Goal: Find specific fact: Find specific fact

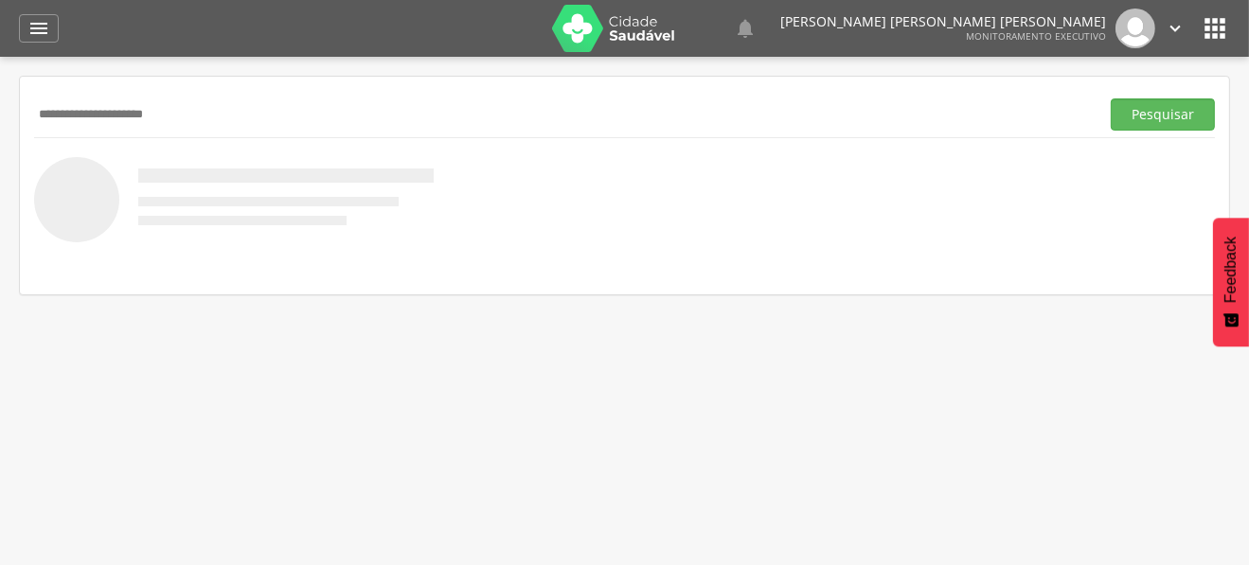
click at [1111, 98] on button "Pesquisar" at bounding box center [1163, 114] width 104 height 32
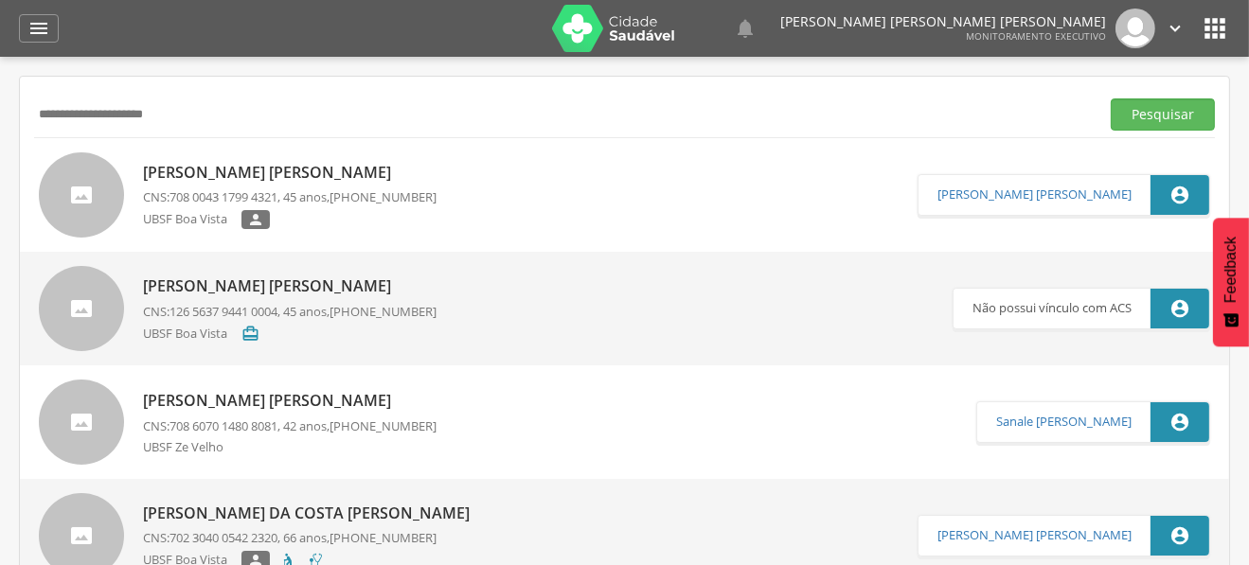
click at [123, 124] on input "**********" at bounding box center [563, 114] width 1058 height 32
paste input "**********"
click at [1111, 98] on button "Pesquisar" at bounding box center [1163, 114] width 104 height 32
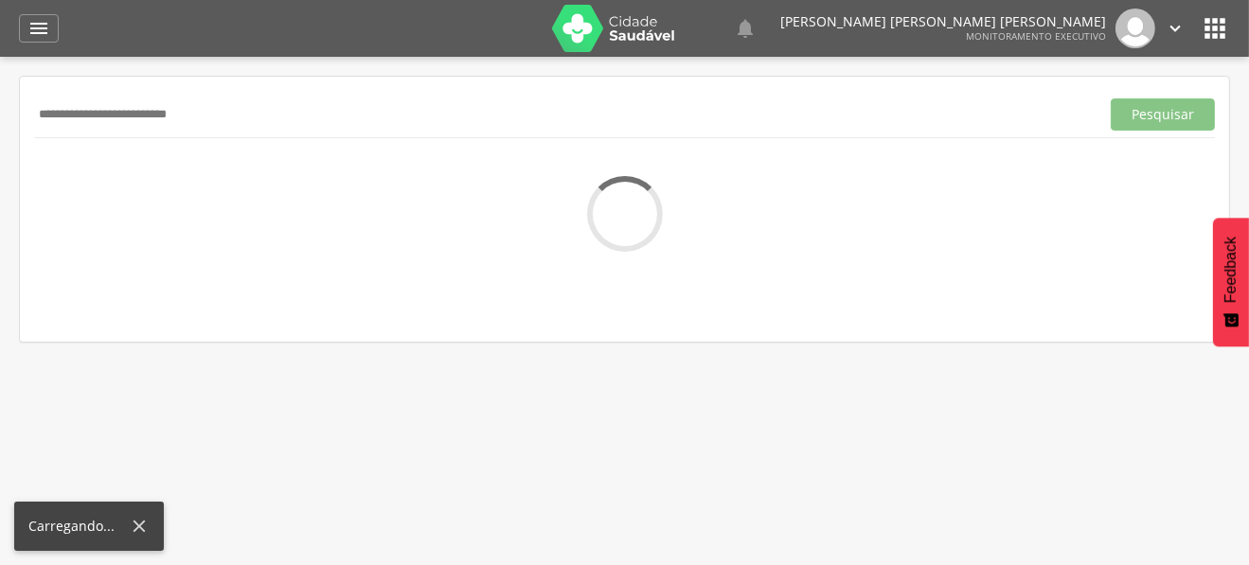
click at [46, 119] on input "**********" at bounding box center [563, 114] width 1058 height 32
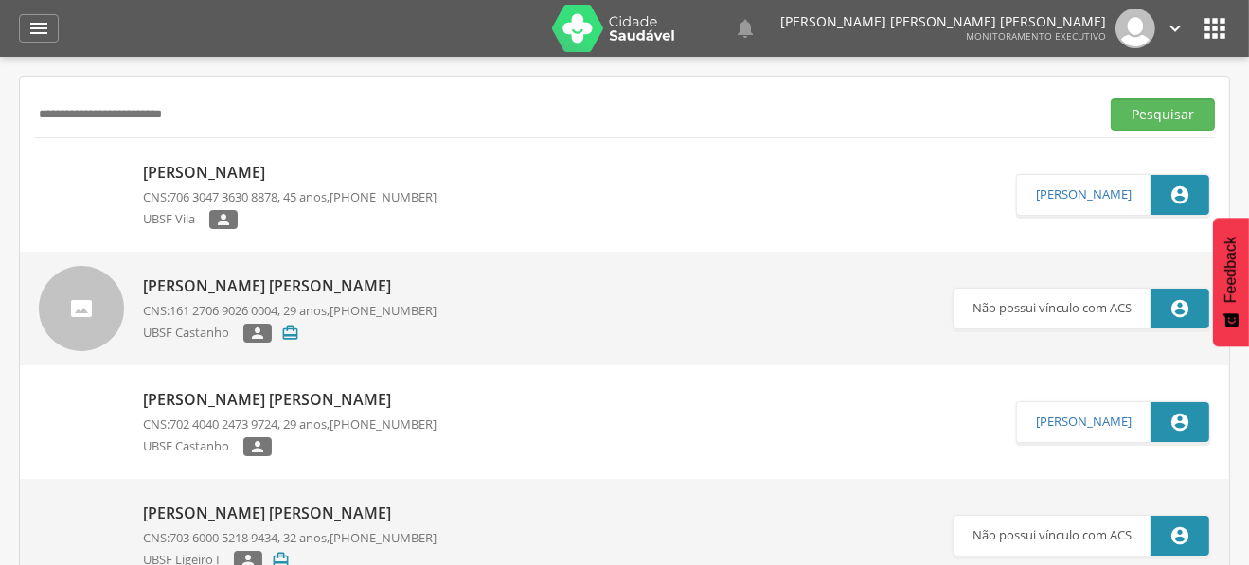
type input "**********"
click at [1111, 98] on button "Pesquisar" at bounding box center [1163, 114] width 104 height 32
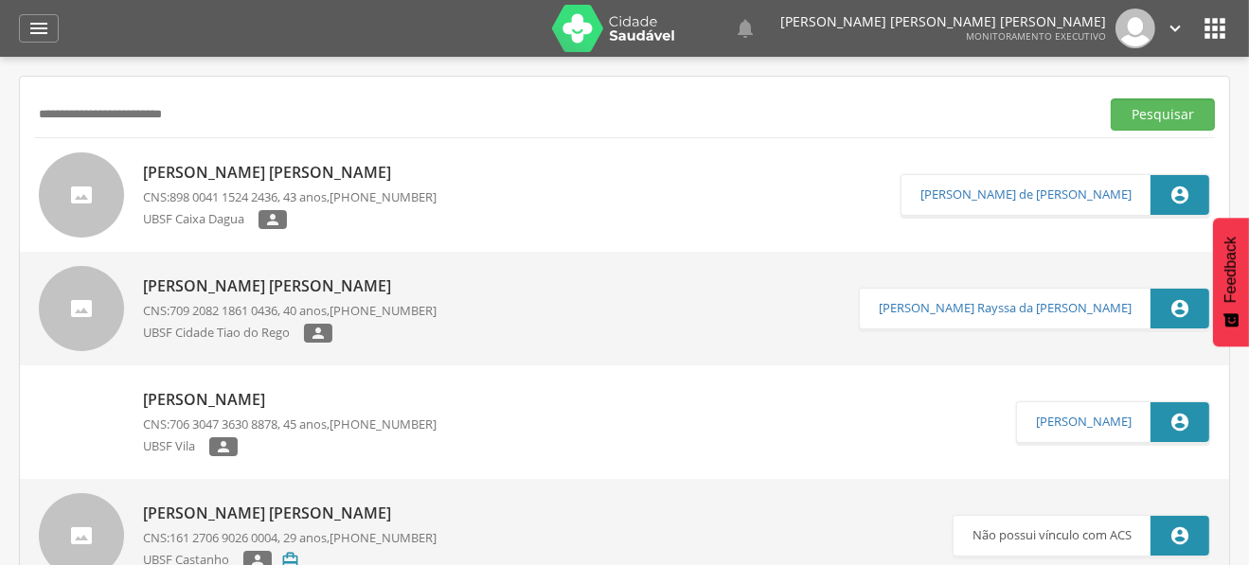
click at [262, 165] on p "[PERSON_NAME] [PERSON_NAME]" at bounding box center [290, 173] width 294 height 22
type input "**********"
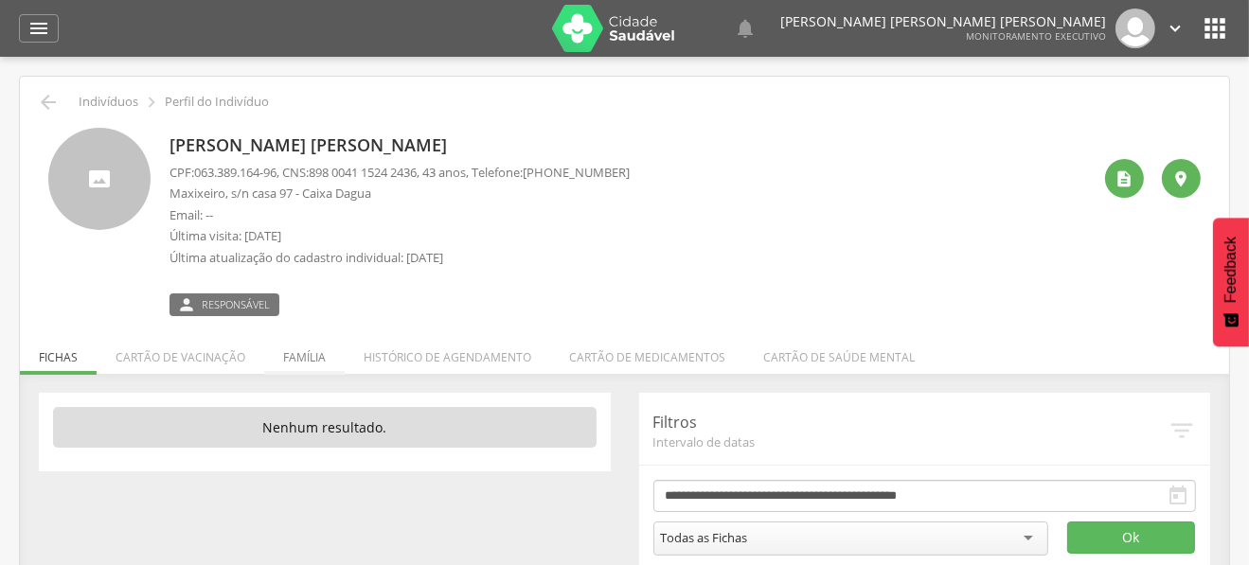
click at [301, 358] on li "Família" at bounding box center [304, 352] width 80 height 45
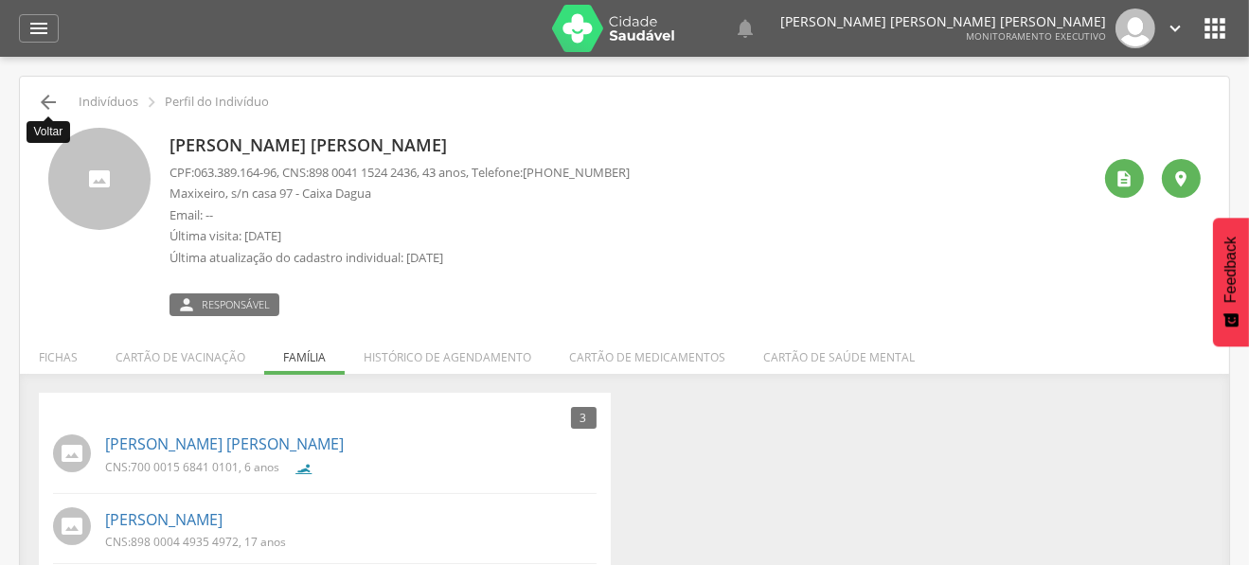
click at [53, 102] on icon "" at bounding box center [48, 102] width 23 height 23
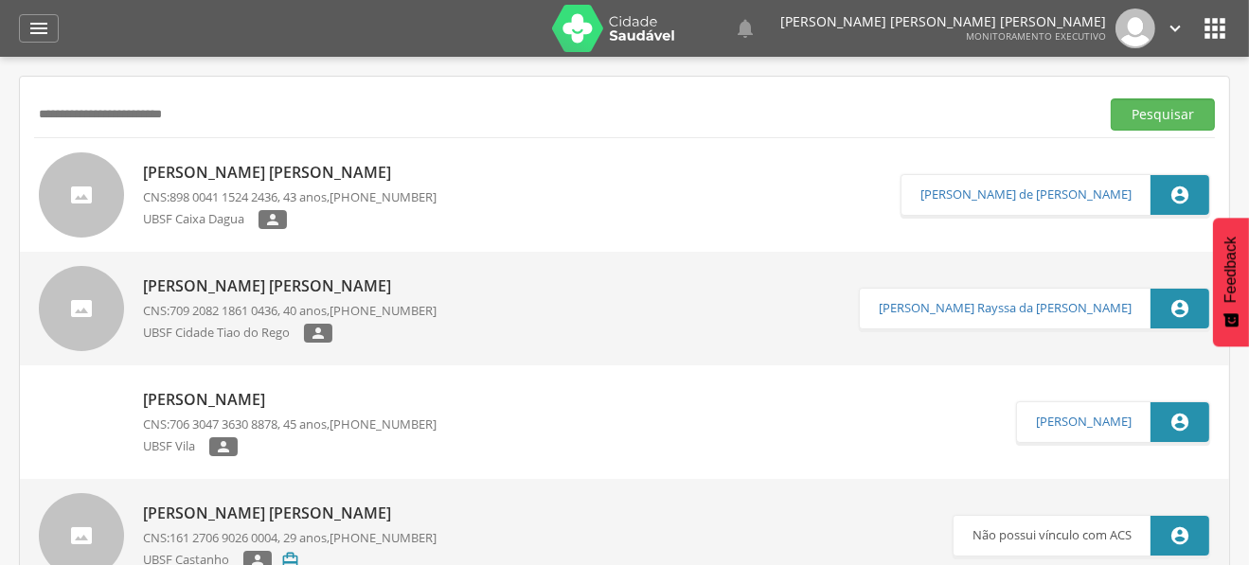
click at [126, 117] on input "**********" at bounding box center [563, 114] width 1058 height 32
click at [1111, 98] on button "Pesquisar" at bounding box center [1163, 114] width 104 height 32
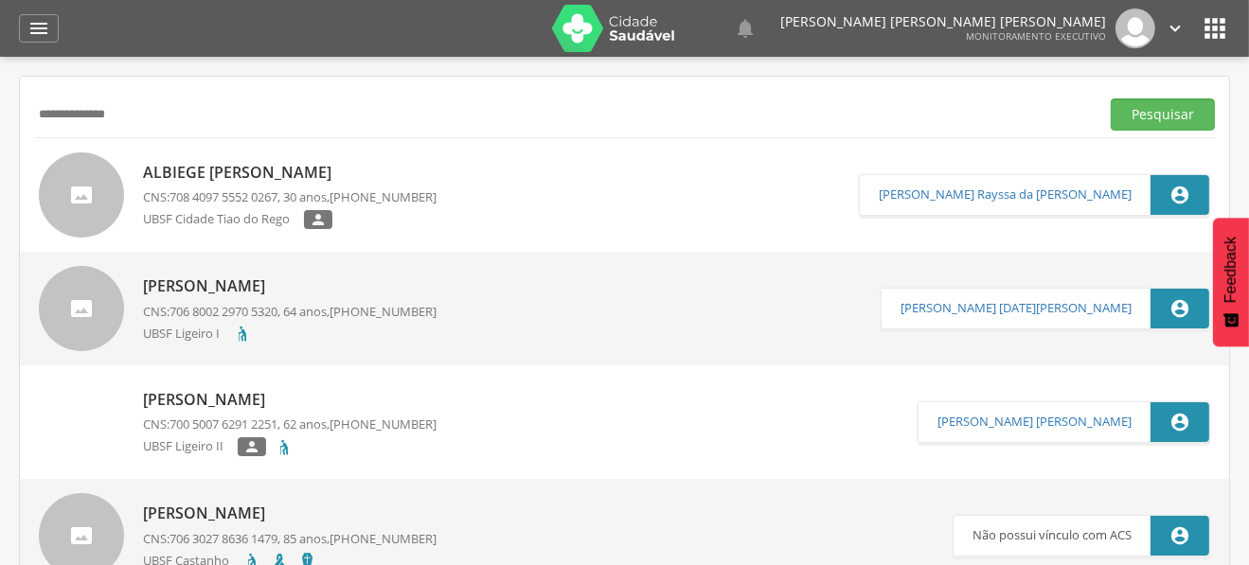
click at [266, 164] on p "Albiege [PERSON_NAME]" at bounding box center [290, 173] width 294 height 22
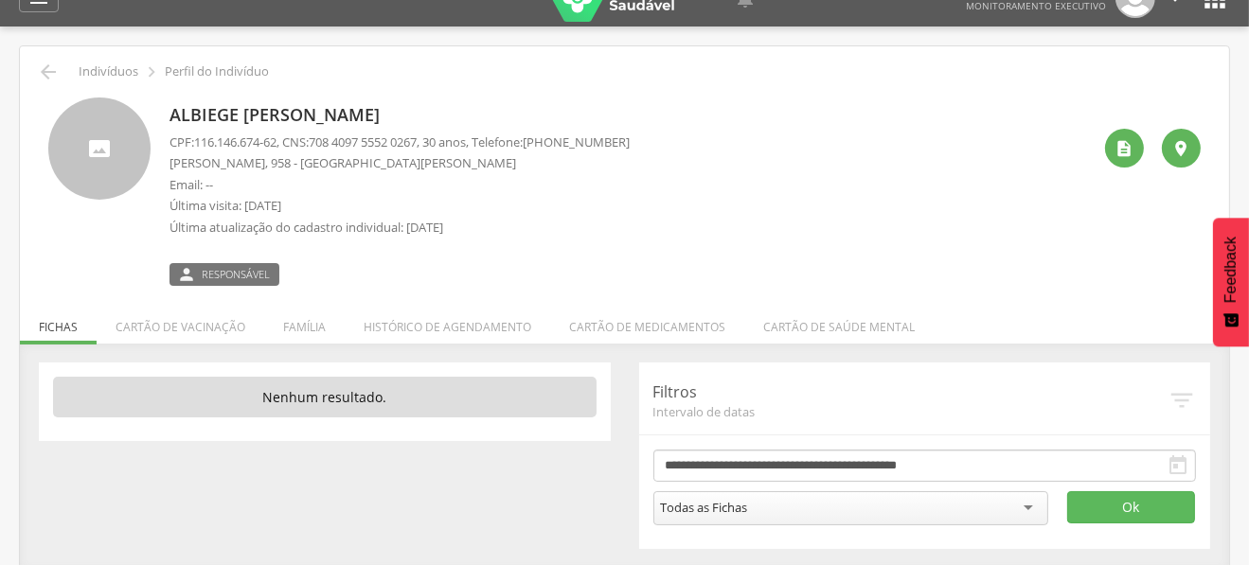
scroll to position [56, 0]
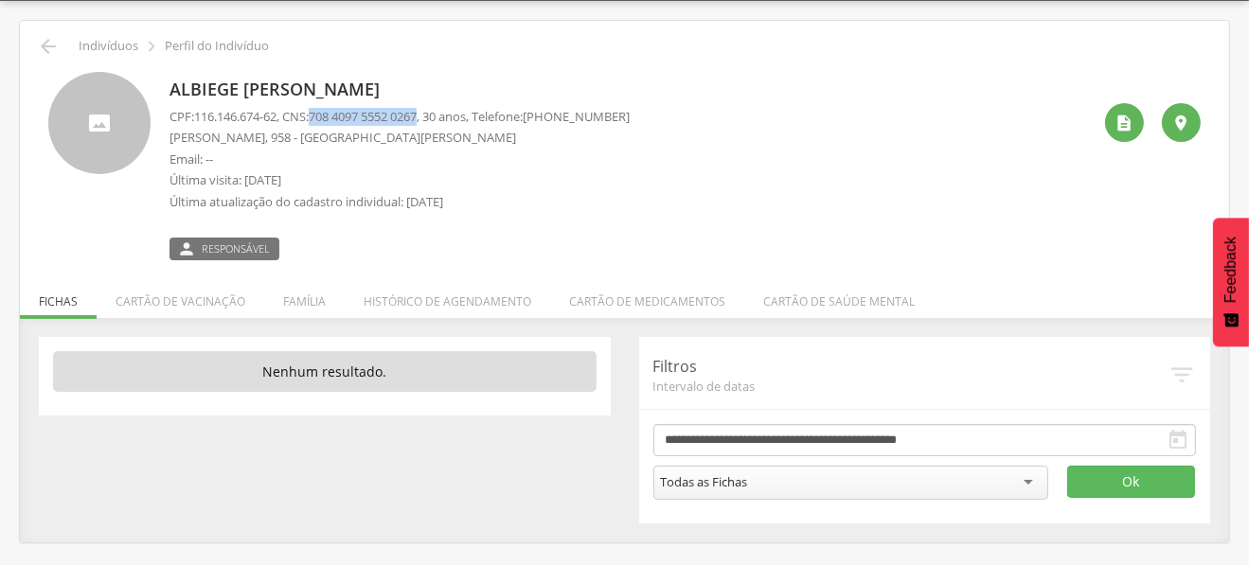
drag, startPoint x: 323, startPoint y: 113, endPoint x: 436, endPoint y: 116, distance: 112.7
click at [417, 116] on span "708 4097 5552 0267" at bounding box center [363, 116] width 108 height 17
copy span "708 4097 5552 0267"
click at [294, 318] on div "3 Nenhum outro membro da família cadastrado. [PERSON_NAME] CNS: 708 4042 1825 5…" at bounding box center [624, 430] width 1209 height 224
click at [310, 296] on li "Família" at bounding box center [304, 297] width 80 height 45
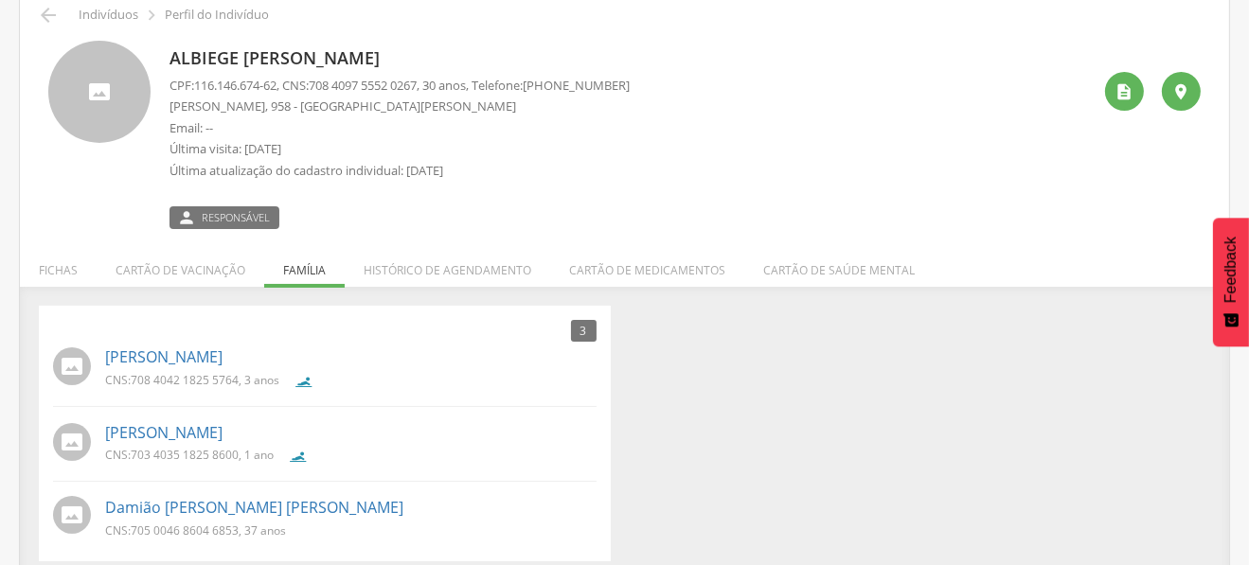
scroll to position [103, 0]
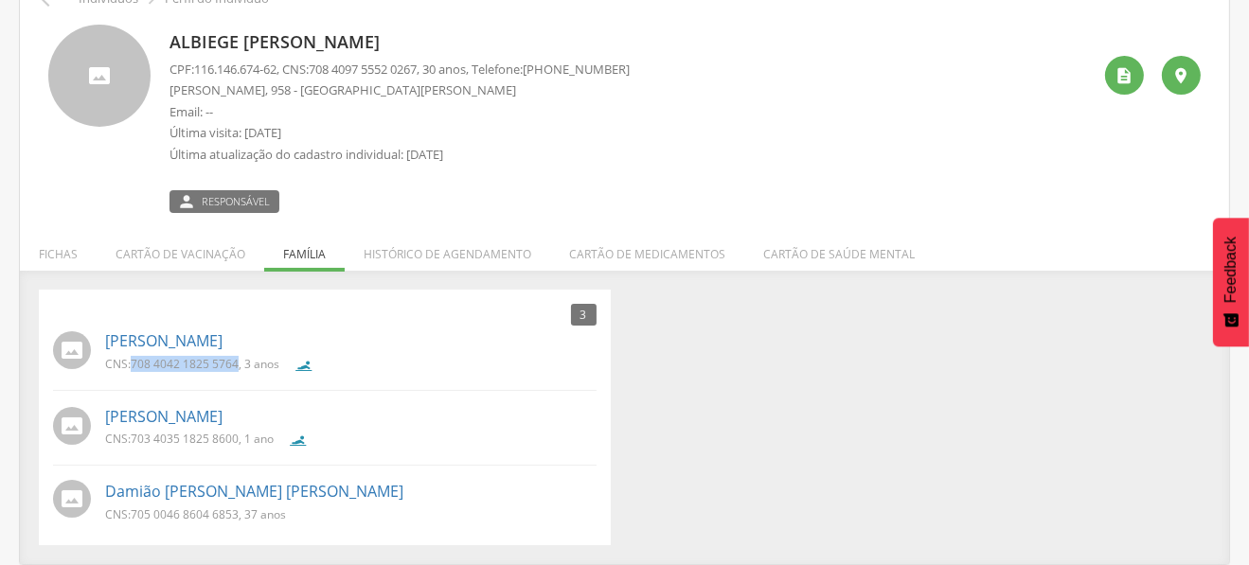
drag, startPoint x: 135, startPoint y: 364, endPoint x: 240, endPoint y: 365, distance: 104.2
click at [240, 365] on p "CNS: 708 4042 1825 5764 , 3 anos" at bounding box center [192, 364] width 174 height 16
copy span "708 4042 1825 5764"
drag, startPoint x: 134, startPoint y: 438, endPoint x: 237, endPoint y: 440, distance: 103.2
click at [237, 440] on span "703 4035 1825 8600" at bounding box center [185, 439] width 108 height 16
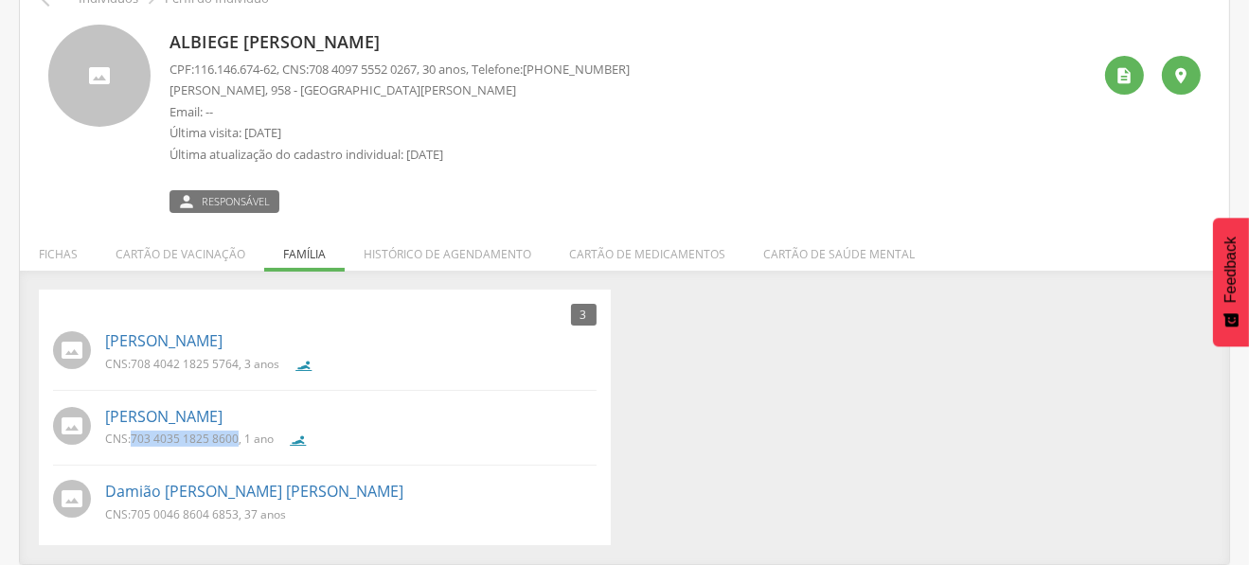
copy span "703 4035 1825 8600"
drag, startPoint x: 134, startPoint y: 515, endPoint x: 238, endPoint y: 515, distance: 103.2
click at [238, 515] on span "705 0046 8604 6853" at bounding box center [185, 515] width 108 height 16
copy span "705 0046 8604 6853"
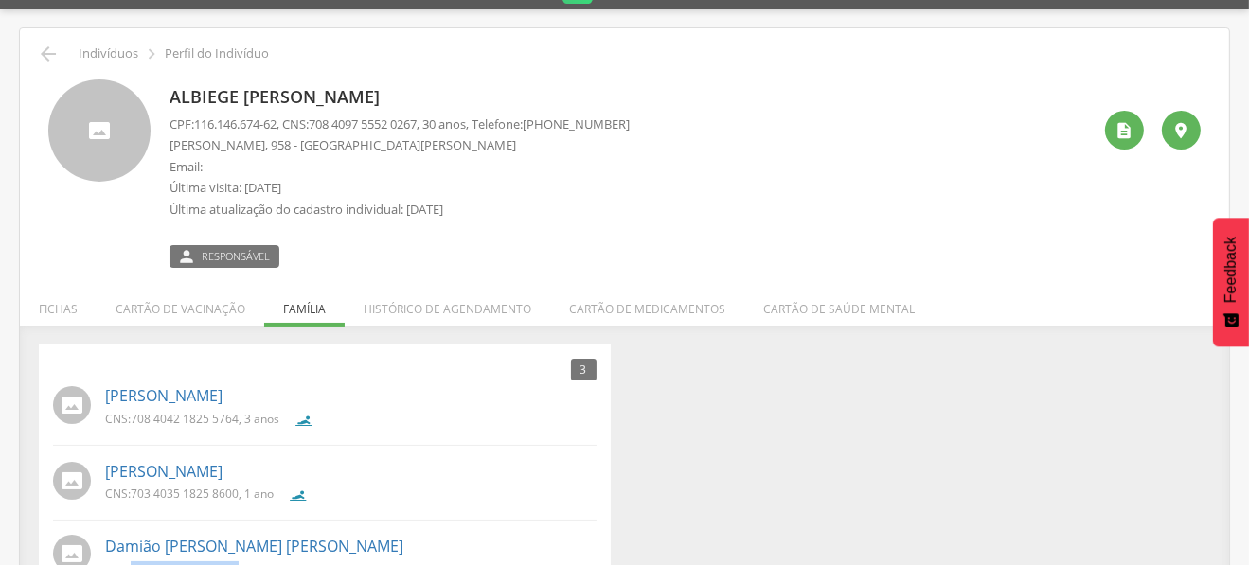
scroll to position [0, 0]
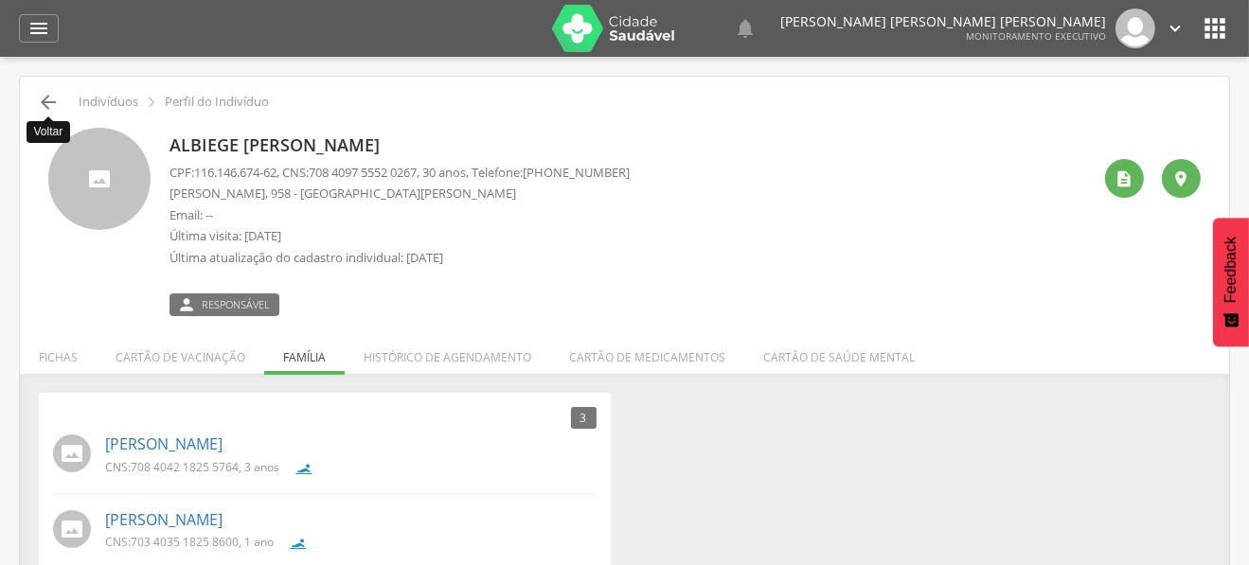
click at [49, 98] on icon "" at bounding box center [48, 102] width 23 height 23
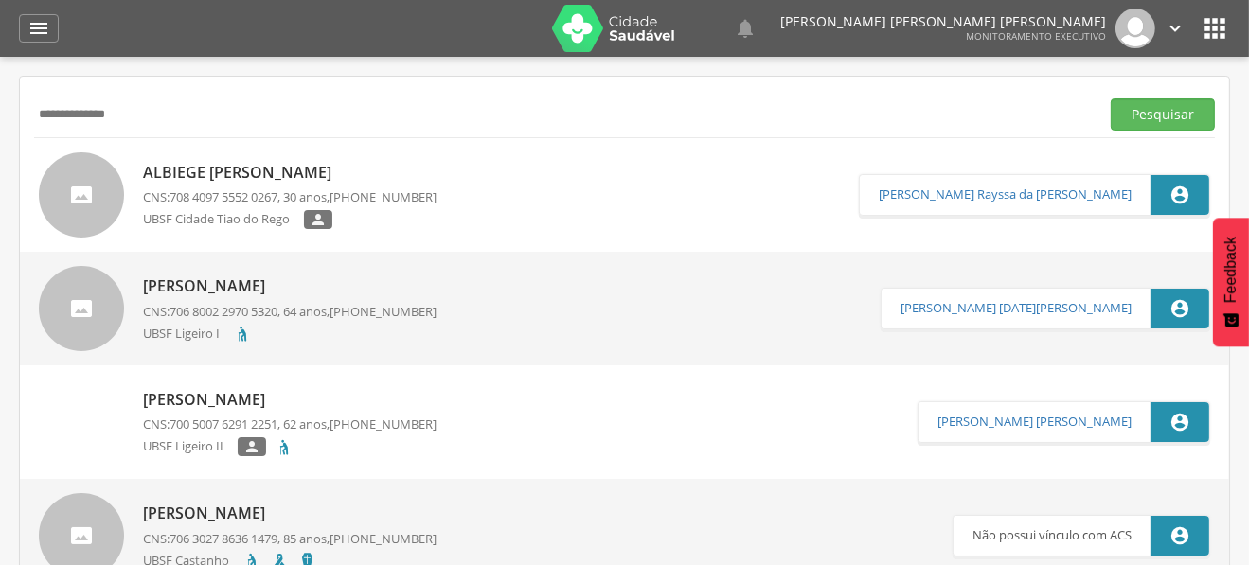
click at [85, 109] on input "**********" at bounding box center [563, 114] width 1058 height 32
paste input "*"
click at [1111, 98] on button "Pesquisar" at bounding box center [1163, 114] width 104 height 32
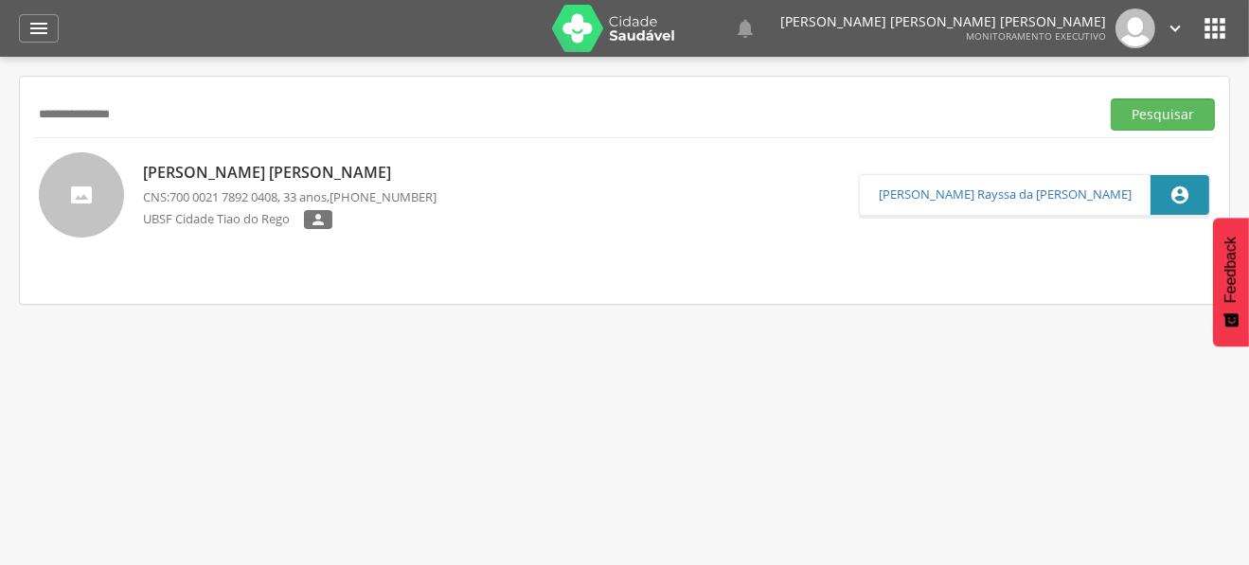
click at [249, 167] on p "[PERSON_NAME] [PERSON_NAME]" at bounding box center [290, 173] width 294 height 22
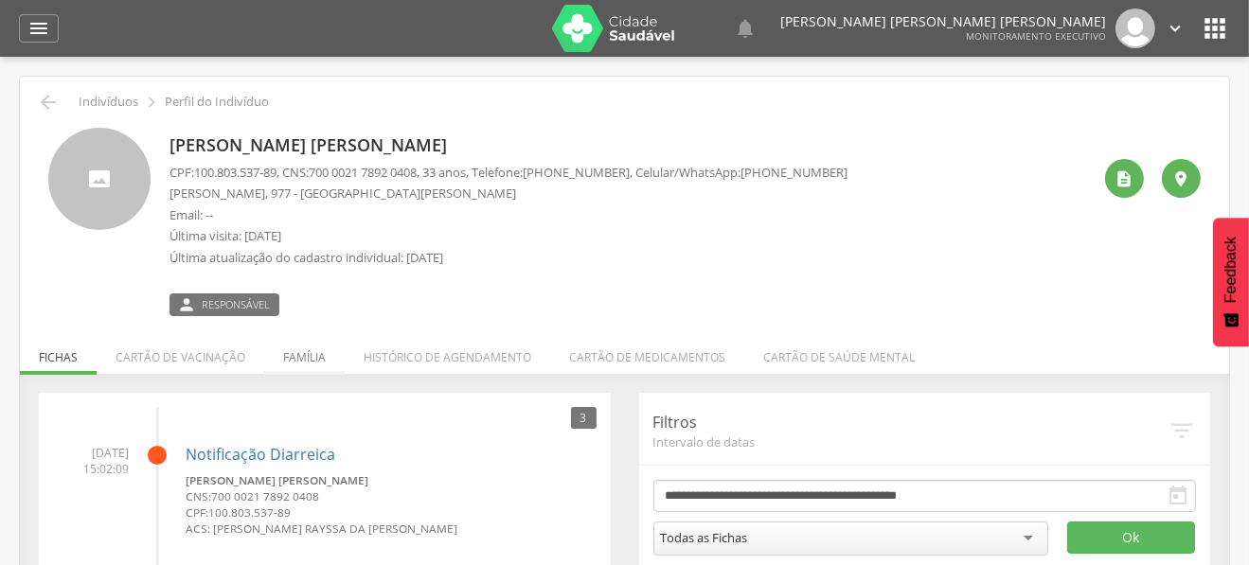
click at [298, 357] on li "Família" at bounding box center [304, 352] width 80 height 45
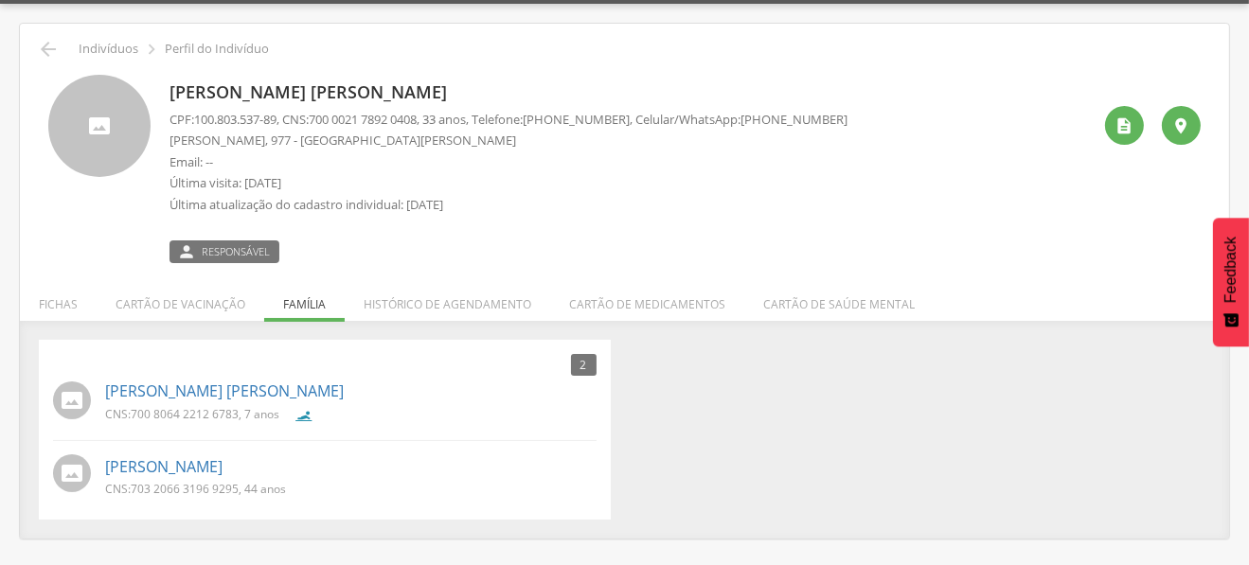
scroll to position [56, 0]
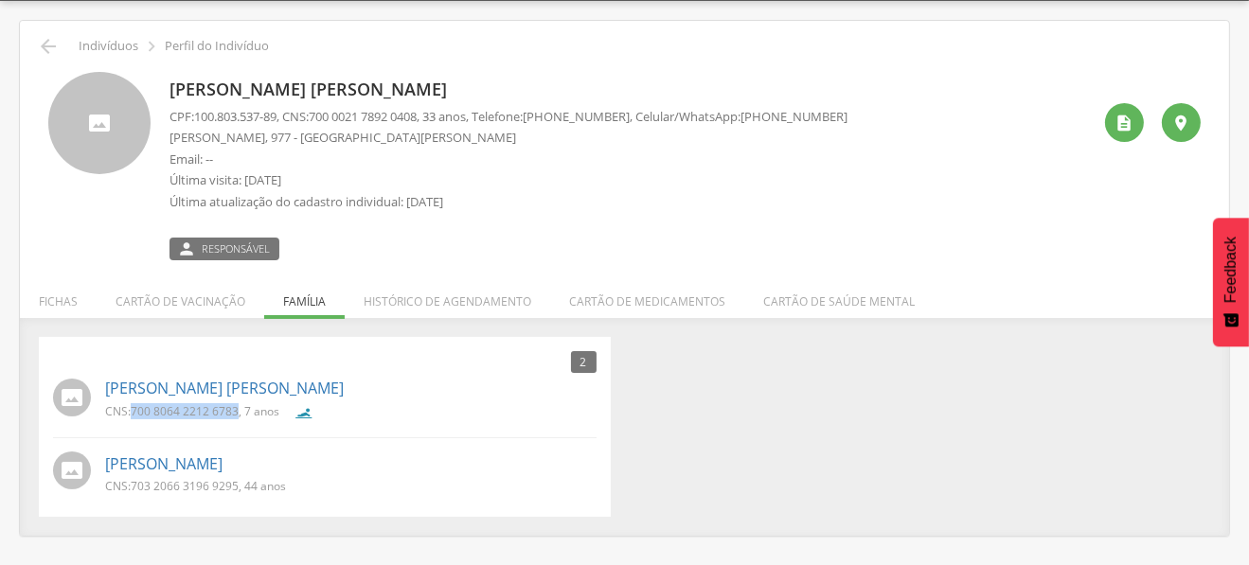
drag, startPoint x: 133, startPoint y: 411, endPoint x: 237, endPoint y: 407, distance: 104.2
click at [237, 407] on span "700 8064 2212 6783" at bounding box center [185, 411] width 108 height 16
copy span "700 8064 2212 6783"
drag, startPoint x: 133, startPoint y: 479, endPoint x: 237, endPoint y: 492, distance: 105.0
click at [237, 492] on p "CNS: 703 2066 3196 9295 , 44 anos" at bounding box center [195, 486] width 181 height 16
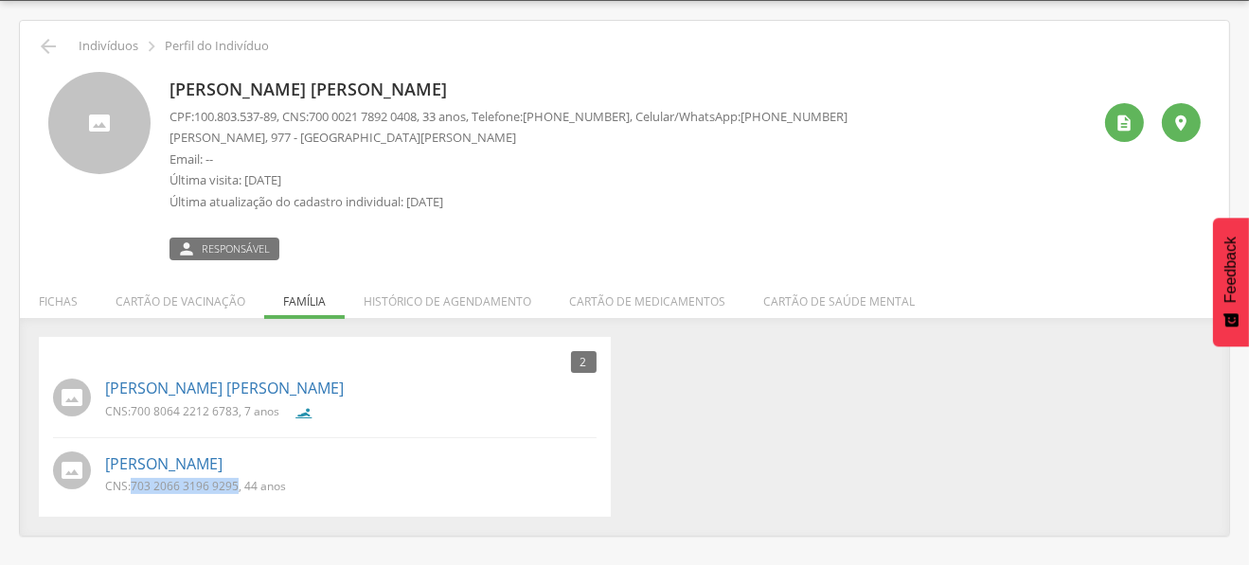
copy span "703 2066 3196 9295"
click at [48, 37] on icon "" at bounding box center [48, 46] width 23 height 23
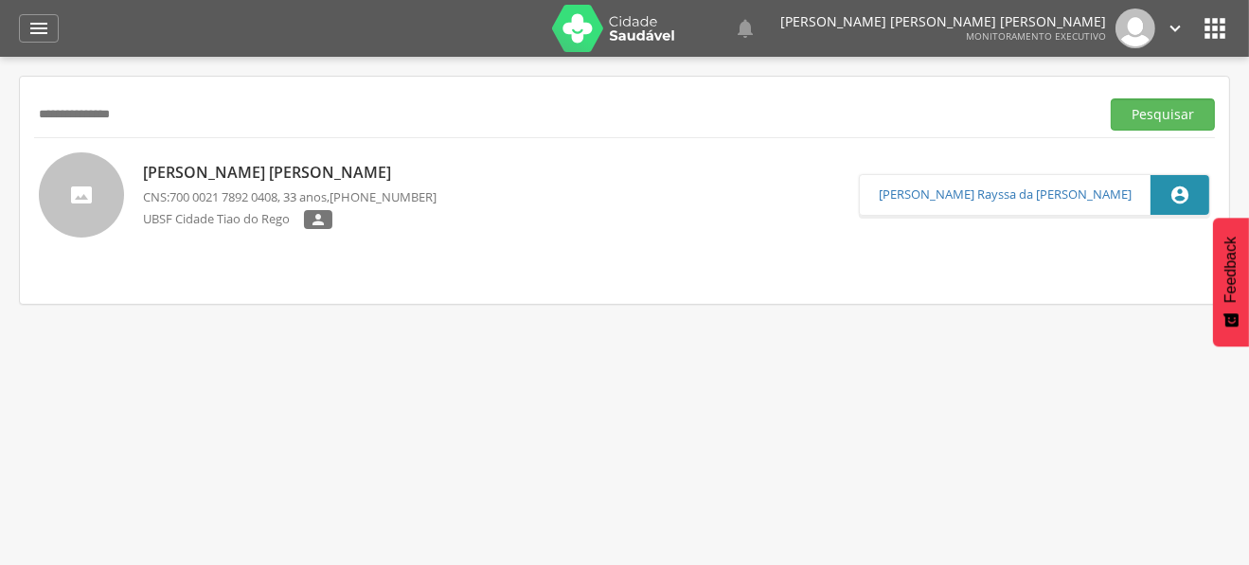
click at [118, 117] on input "**********" at bounding box center [563, 114] width 1058 height 32
click at [1111, 98] on button "Pesquisar" at bounding box center [1163, 114] width 104 height 32
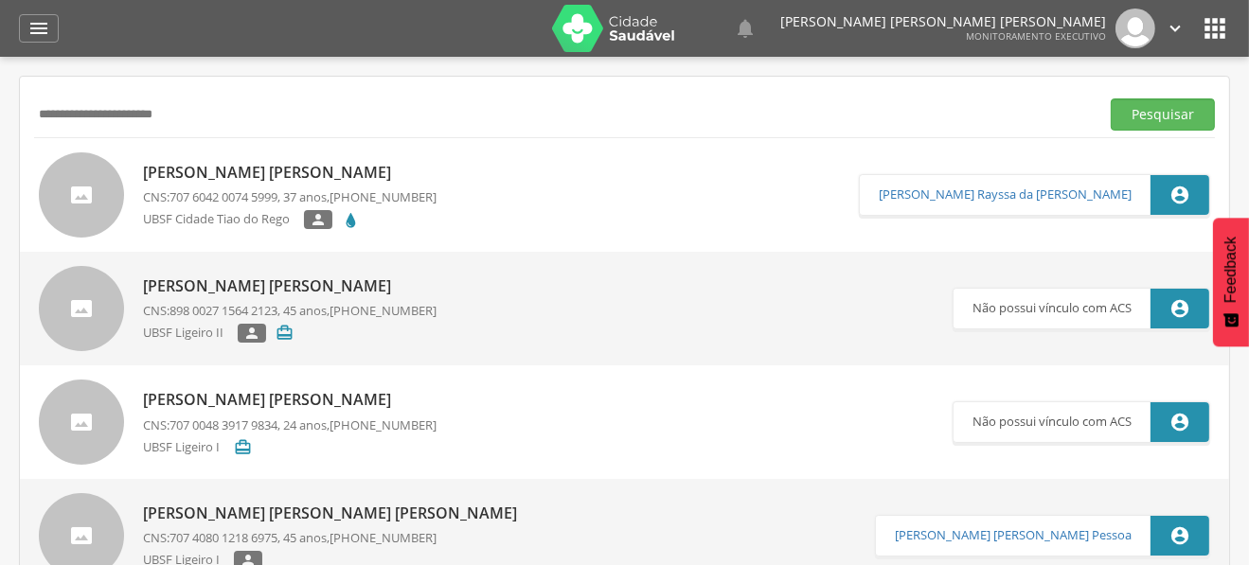
click at [324, 166] on p "[PERSON_NAME] [PERSON_NAME]" at bounding box center [290, 173] width 294 height 22
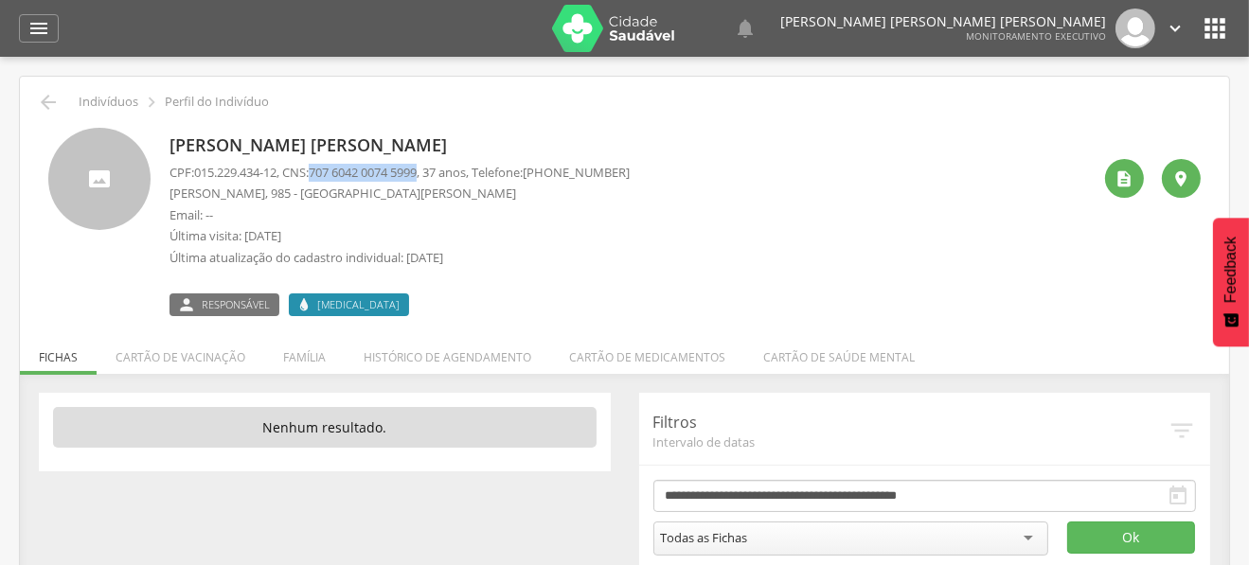
drag, startPoint x: 324, startPoint y: 170, endPoint x: 436, endPoint y: 175, distance: 111.8
click at [417, 175] on span "707 6042 0074 5999" at bounding box center [363, 172] width 108 height 17
copy span "707 6042 0074 5999"
click at [303, 351] on li "Família" at bounding box center [304, 352] width 80 height 45
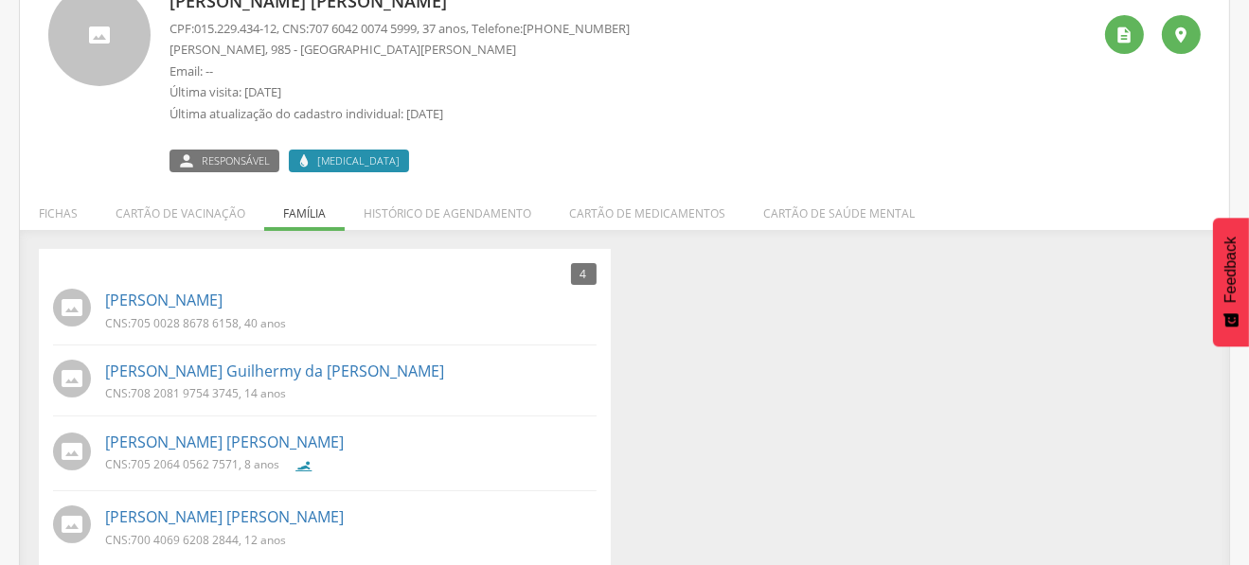
scroll to position [169, 0]
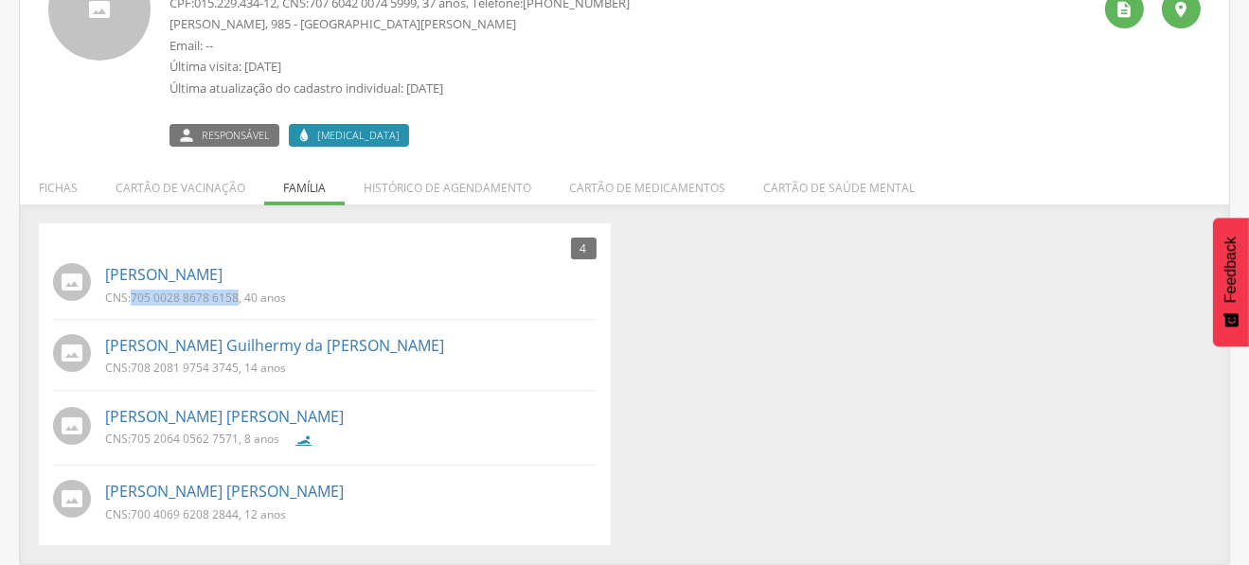
drag, startPoint x: 134, startPoint y: 296, endPoint x: 238, endPoint y: 295, distance: 104.2
click at [238, 295] on span "705 0028 8678 6158" at bounding box center [185, 298] width 108 height 16
copy span "705 0028 8678 6158"
drag, startPoint x: 132, startPoint y: 369, endPoint x: 238, endPoint y: 368, distance: 106.1
click at [238, 368] on p "CNS: 708 2081 9754 3745 , 14 anos" at bounding box center [195, 368] width 181 height 16
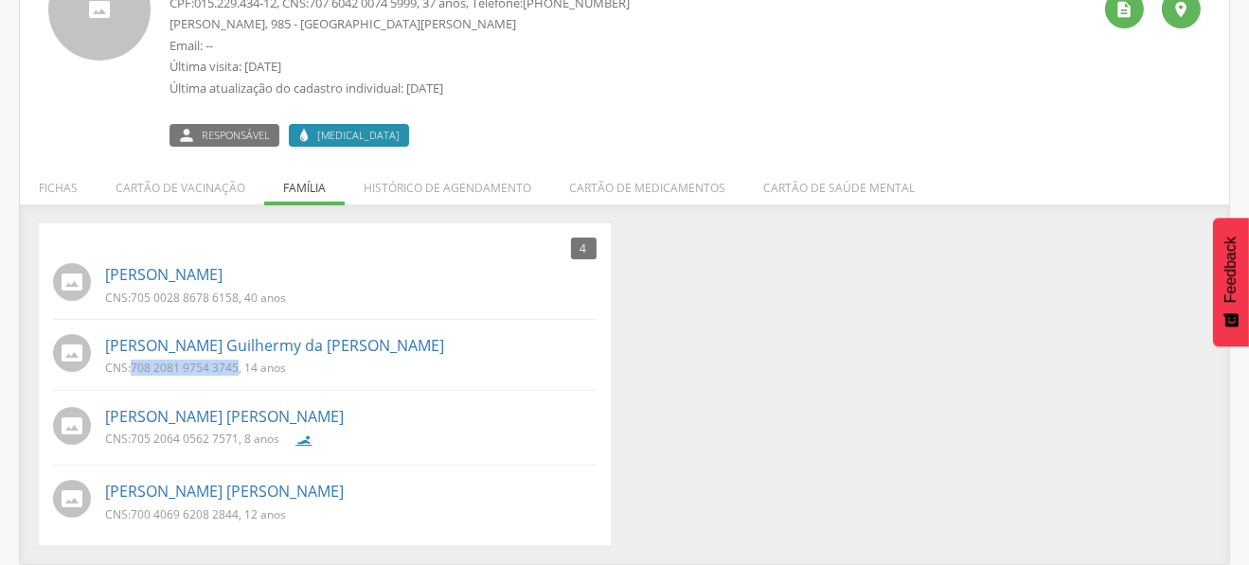
copy span "708 2081 9754 3745"
drag, startPoint x: 134, startPoint y: 441, endPoint x: 238, endPoint y: 444, distance: 104.2
click at [238, 444] on span "705 2064 0562 7571" at bounding box center [185, 439] width 108 height 16
copy span "705 2064 0562 7571"
drag, startPoint x: 132, startPoint y: 514, endPoint x: 238, endPoint y: 517, distance: 106.1
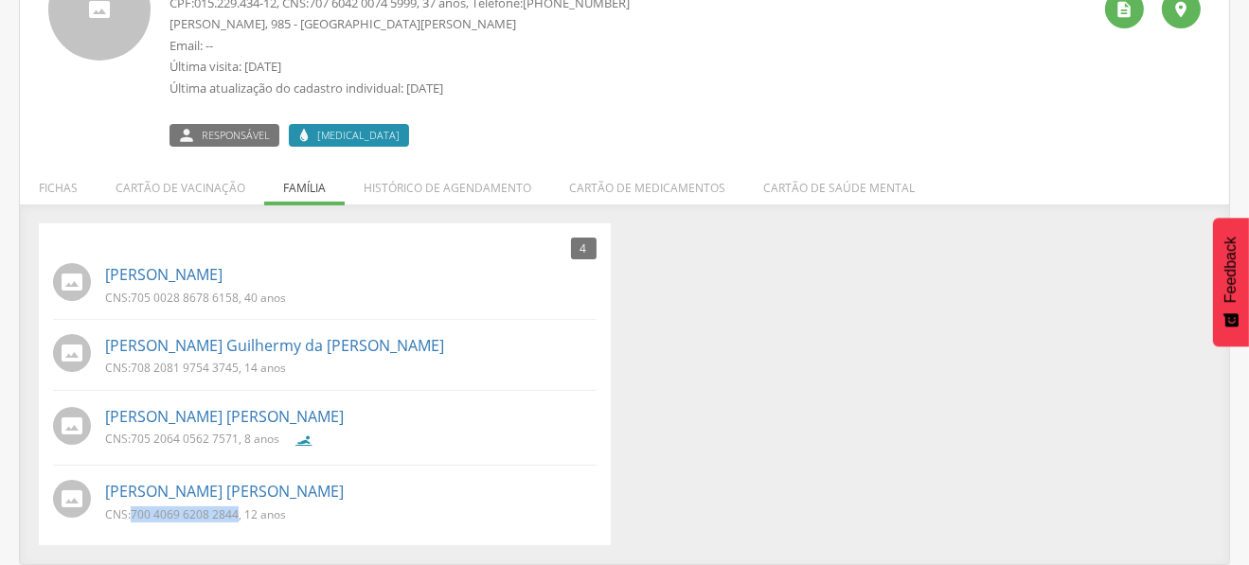
click at [238, 517] on p "CNS: 700 4069 6208 2844 , 12 anos" at bounding box center [195, 515] width 181 height 16
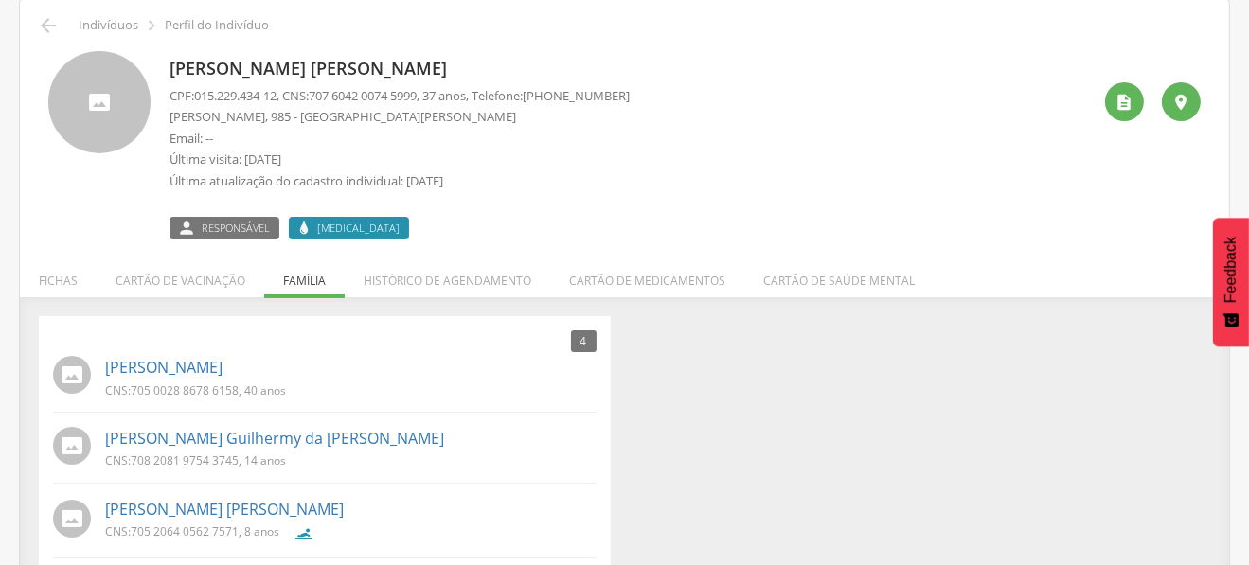
scroll to position [0, 0]
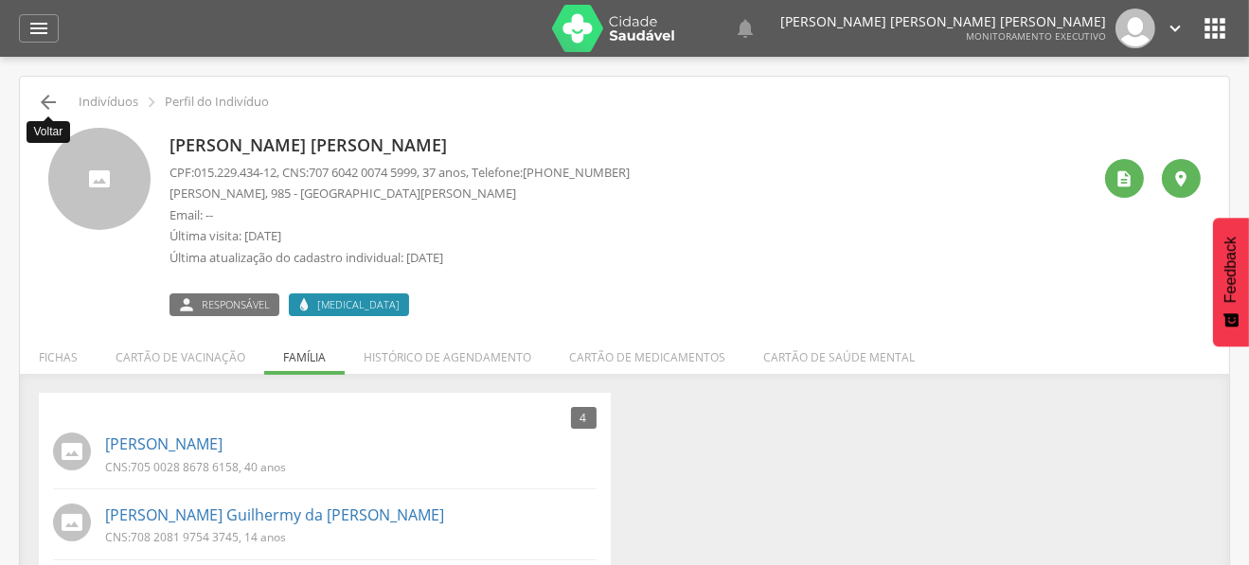
click at [55, 94] on icon "" at bounding box center [48, 102] width 23 height 23
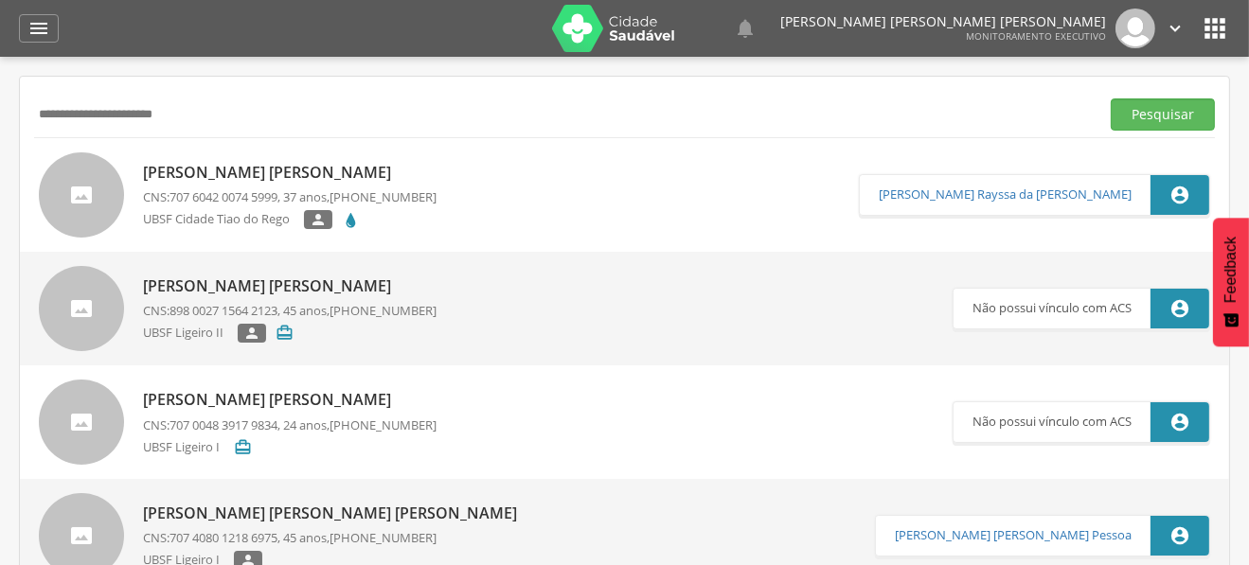
click at [97, 116] on input "**********" at bounding box center [563, 114] width 1058 height 32
click at [1111, 98] on button "Pesquisar" at bounding box center [1163, 114] width 104 height 32
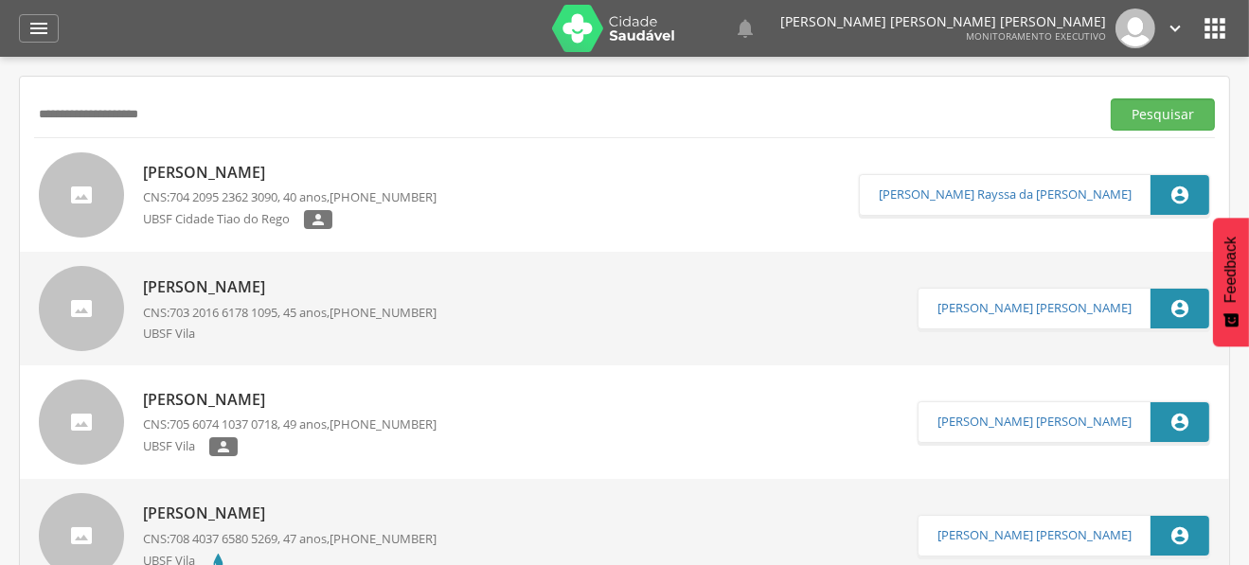
click at [185, 167] on p "[PERSON_NAME]" at bounding box center [290, 173] width 294 height 22
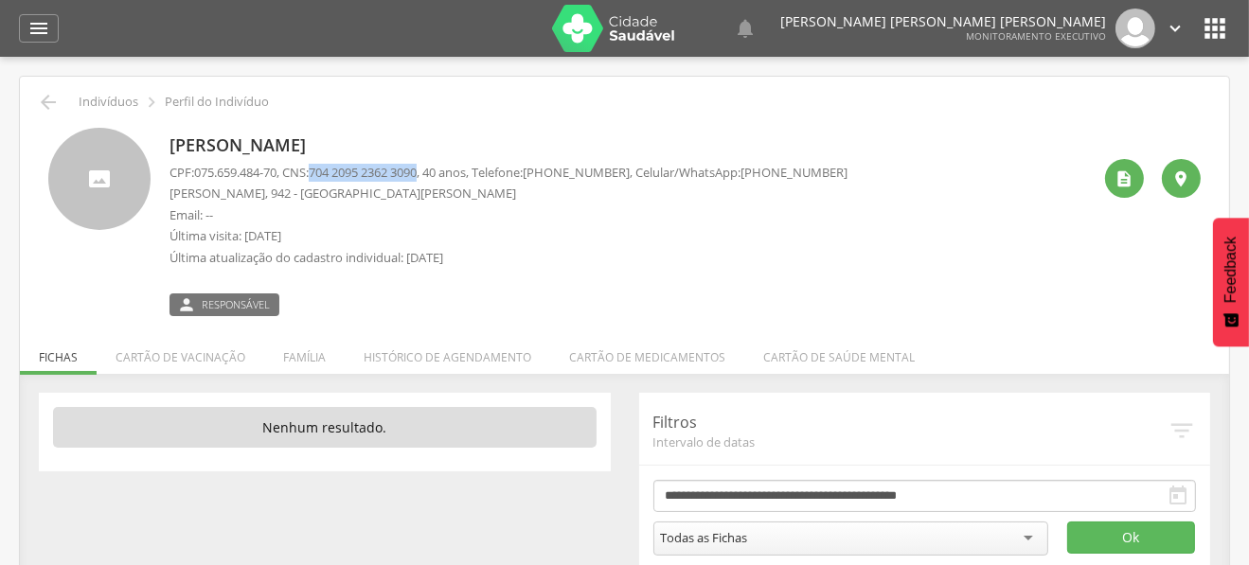
drag, startPoint x: 324, startPoint y: 169, endPoint x: 436, endPoint y: 175, distance: 111.9
click at [417, 175] on span "704 2095 2362 3090" at bounding box center [363, 172] width 108 height 17
click at [268, 348] on li "Família" at bounding box center [304, 352] width 80 height 45
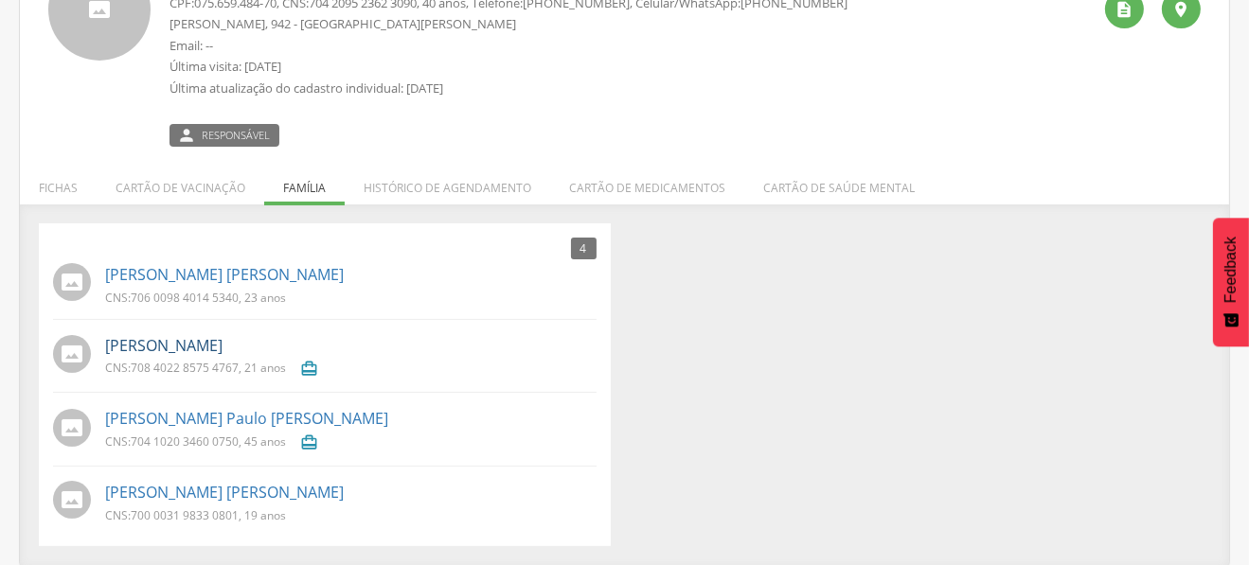
scroll to position [170, 0]
drag, startPoint x: 132, startPoint y: 294, endPoint x: 238, endPoint y: 297, distance: 106.1
click at [238, 297] on p "CNS: 706 0098 4014 5340 , 23 anos" at bounding box center [195, 297] width 181 height 16
drag, startPoint x: 134, startPoint y: 510, endPoint x: 237, endPoint y: 515, distance: 103.3
click at [237, 515] on span "700 0031 9833 0801" at bounding box center [185, 515] width 108 height 16
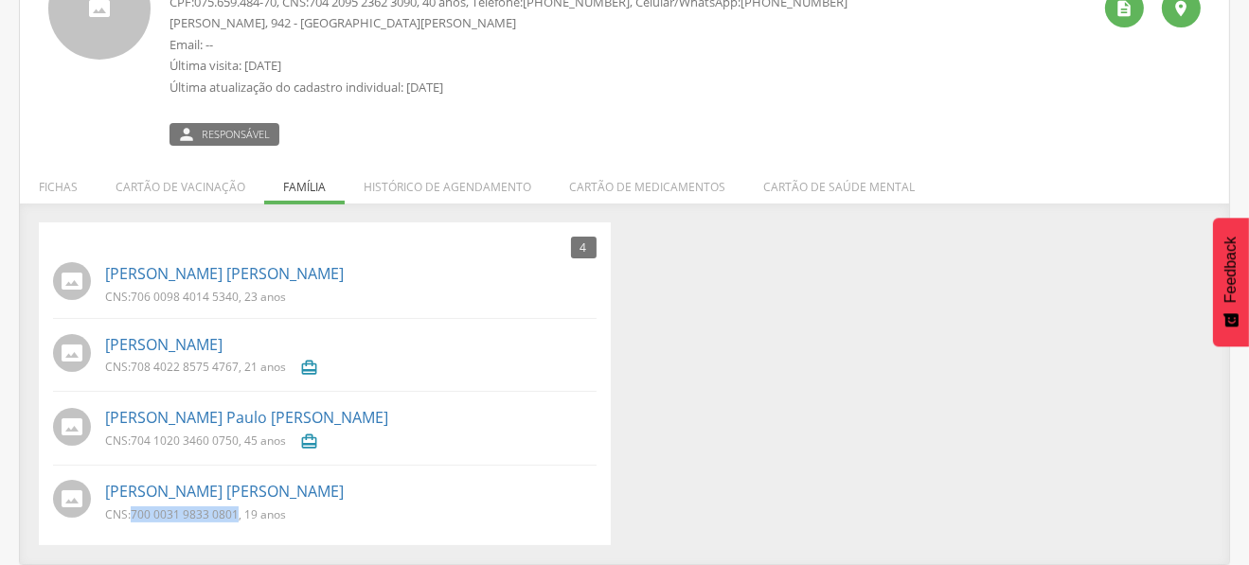
scroll to position [0, 0]
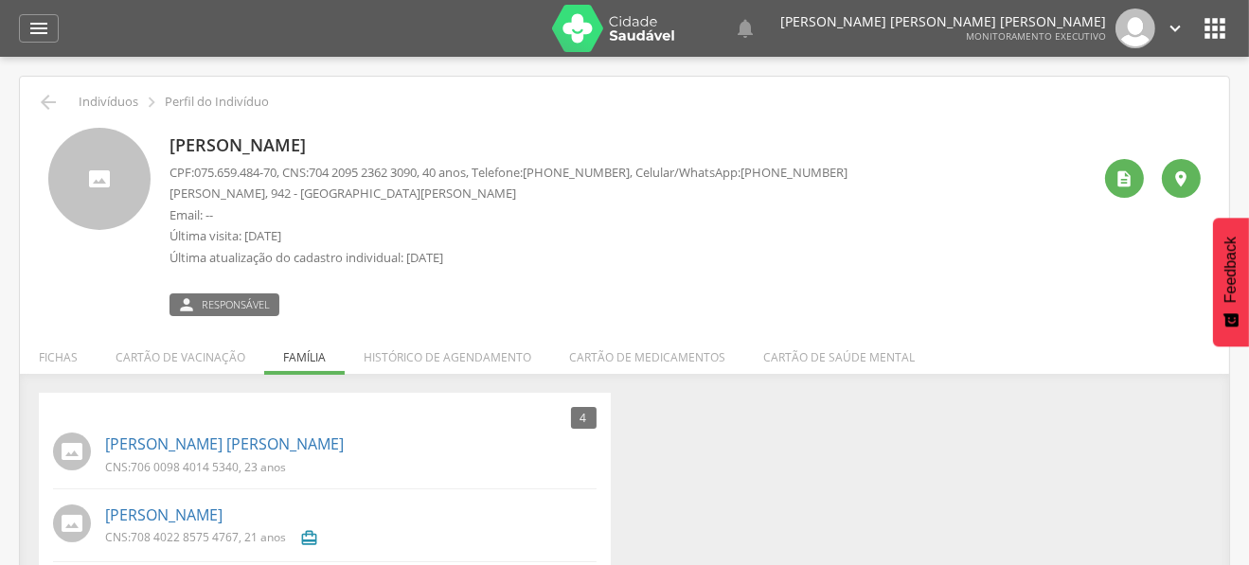
click at [42, 89] on div " Indivíduos  Perfil do Indivíduo [PERSON_NAME] CPF: 075.659.484-70 , CNS: [PH…" at bounding box center [624, 406] width 1209 height 658
click at [55, 97] on icon "" at bounding box center [48, 102] width 23 height 23
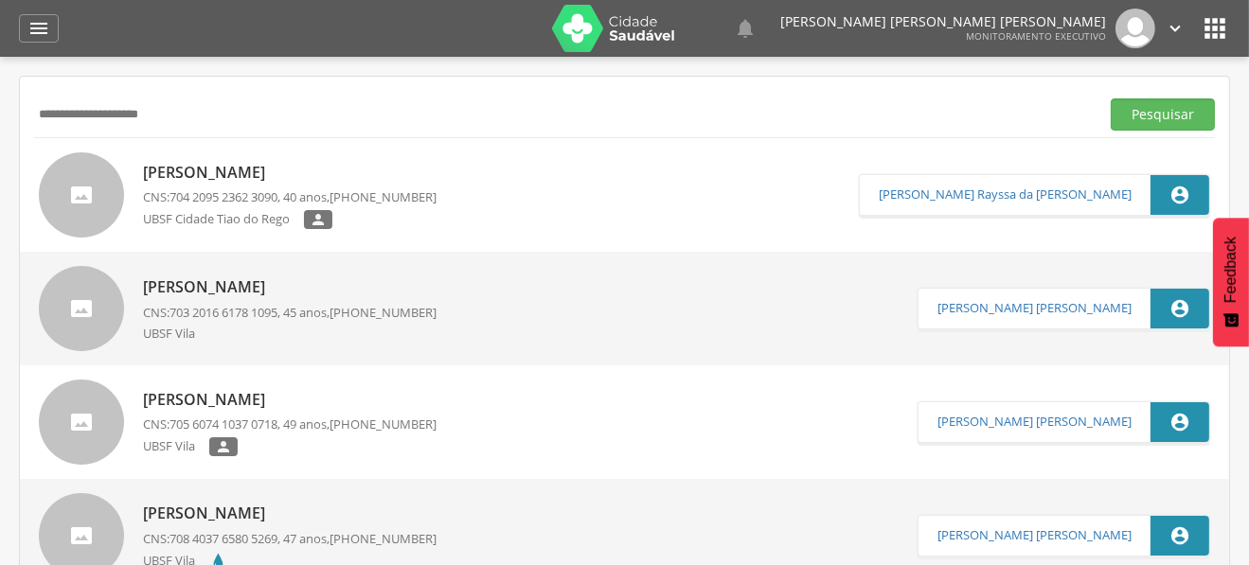
click at [114, 113] on input "**********" at bounding box center [563, 114] width 1058 height 32
type input "**********"
click at [1111, 98] on button "Pesquisar" at bounding box center [1163, 114] width 104 height 32
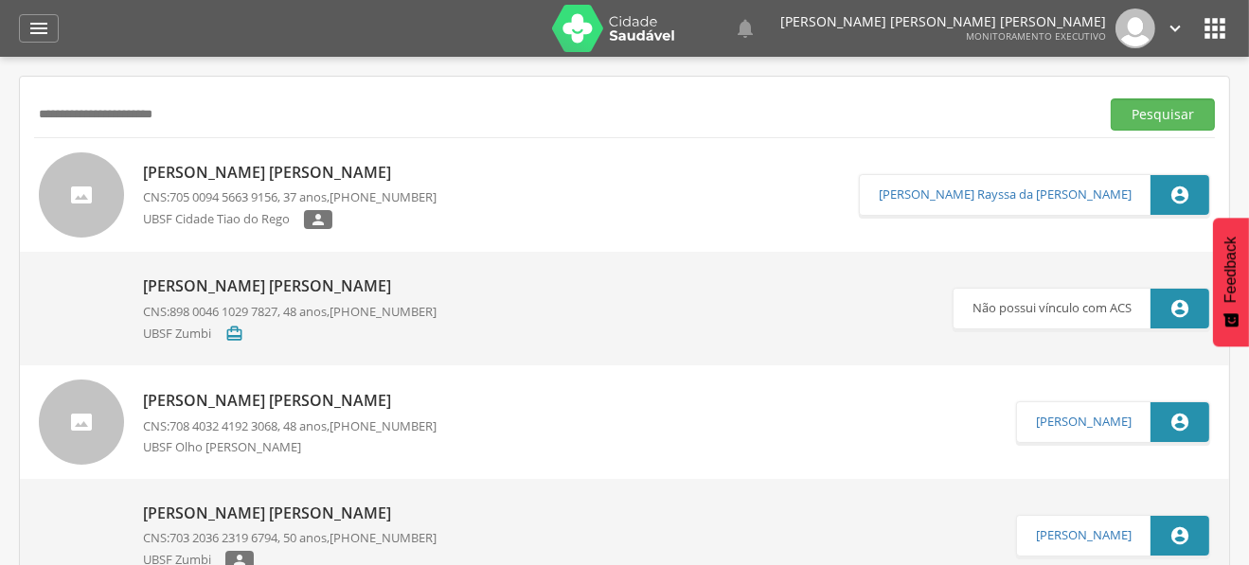
click at [218, 165] on p "[PERSON_NAME] [PERSON_NAME]" at bounding box center [290, 173] width 294 height 22
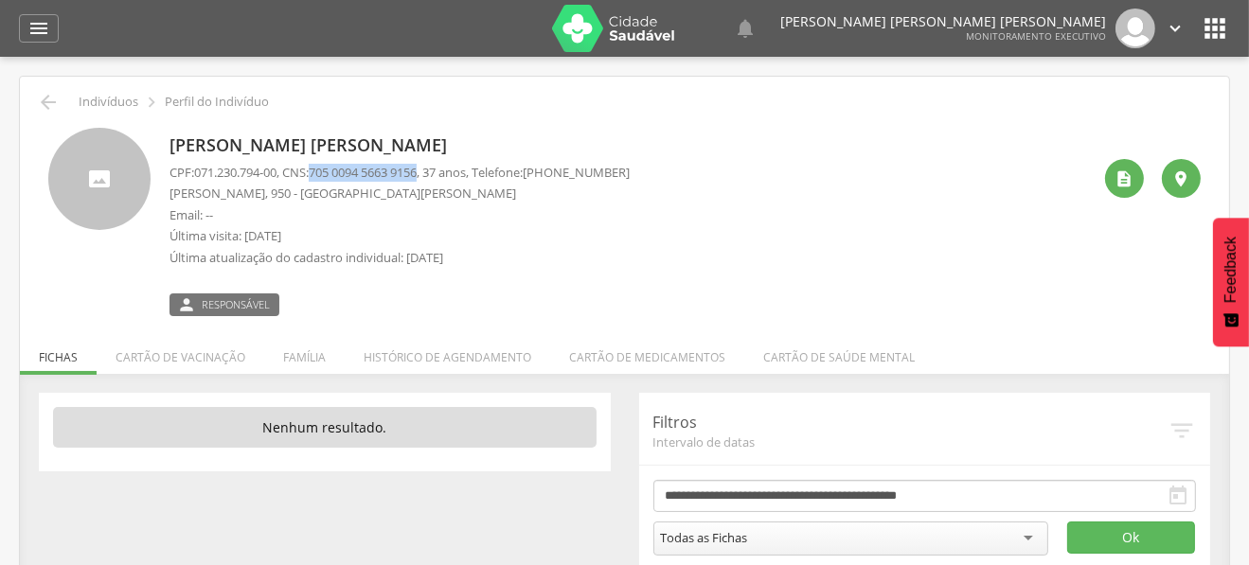
drag, startPoint x: 322, startPoint y: 169, endPoint x: 436, endPoint y: 173, distance: 113.7
click at [417, 173] on span "705 0094 5663 9156" at bounding box center [363, 172] width 108 height 17
click at [279, 358] on li "Família" at bounding box center [304, 352] width 80 height 45
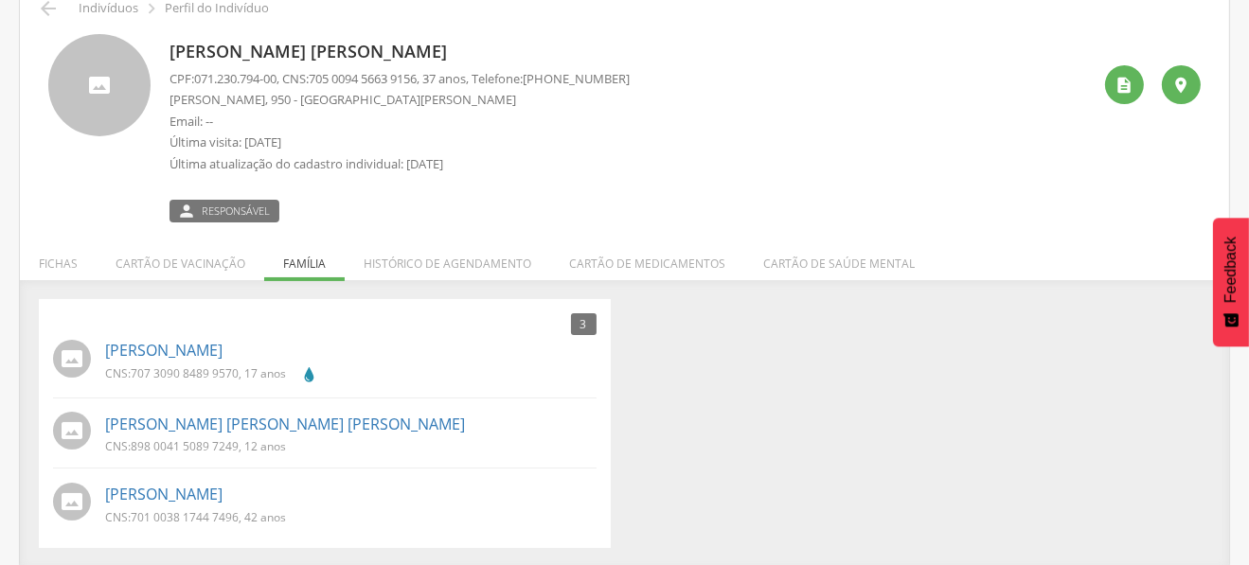
scroll to position [96, 0]
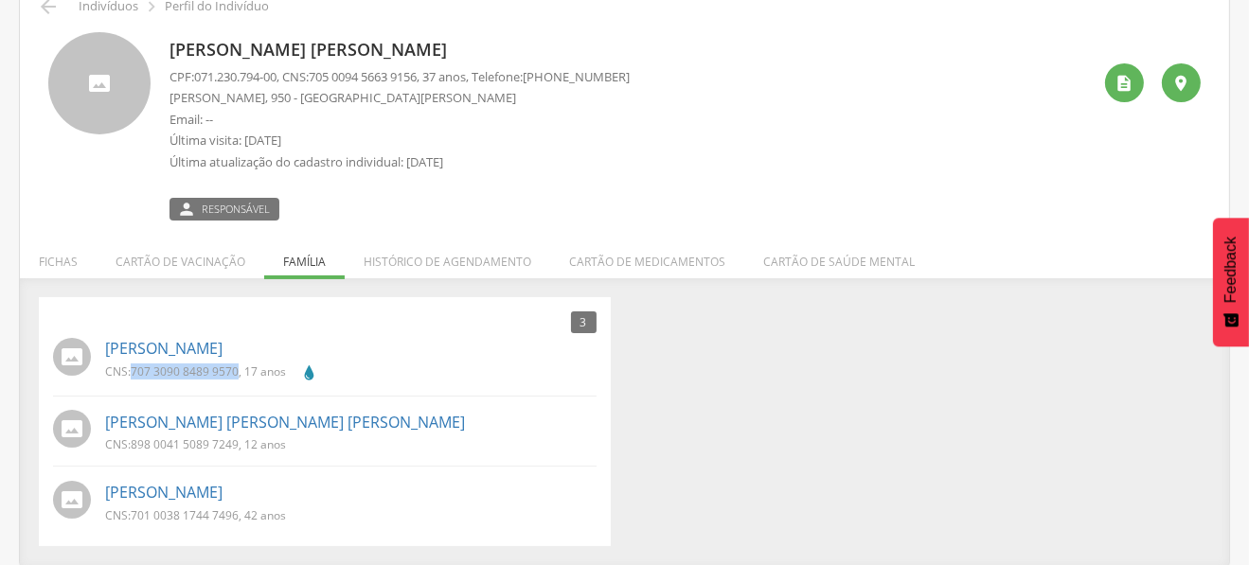
drag, startPoint x: 132, startPoint y: 369, endPoint x: 237, endPoint y: 372, distance: 105.1
click at [237, 372] on p "CNS: 707 3090 8489 9570 , 17 anos" at bounding box center [195, 372] width 181 height 16
drag, startPoint x: 132, startPoint y: 442, endPoint x: 238, endPoint y: 453, distance: 106.6
click at [238, 453] on div "CNS: 898 0041 5089 7249 , 12 anos" at bounding box center [202, 447] width 195 height 20
drag, startPoint x: 102, startPoint y: 420, endPoint x: 323, endPoint y: 425, distance: 220.7
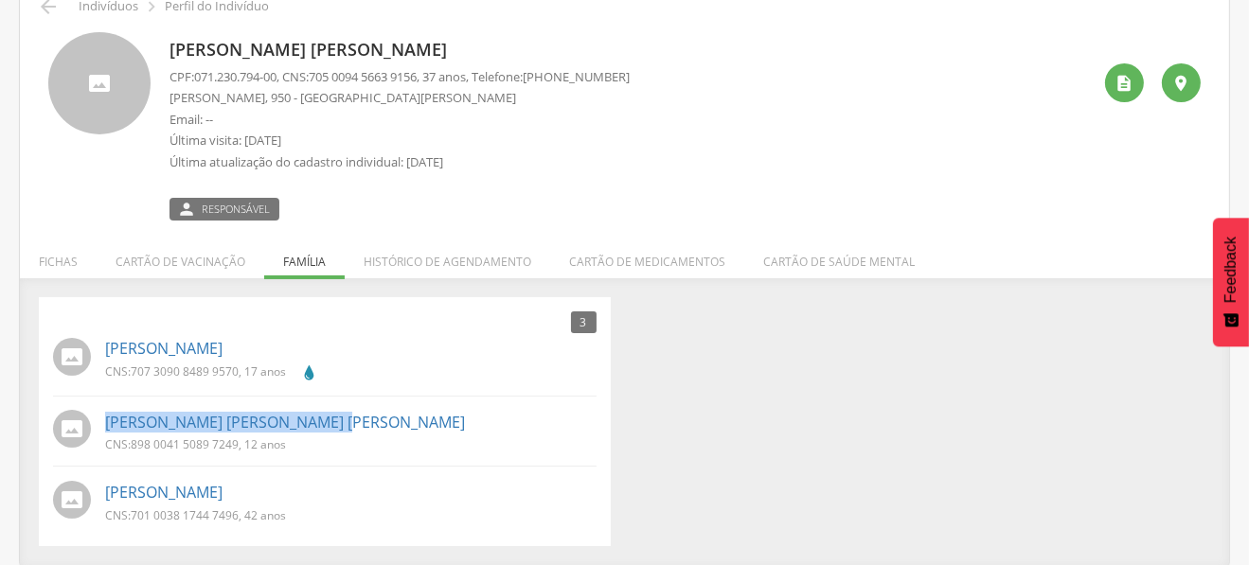
click at [323, 425] on div "[PERSON_NAME] [PERSON_NAME] [PERSON_NAME] CNS: 898 0041 5089 7249 , 12 anos" at bounding box center [325, 431] width 544 height 51
drag, startPoint x: 133, startPoint y: 515, endPoint x: 240, endPoint y: 512, distance: 107.0
click at [240, 512] on p "CNS: 701 0038 1744 7496 , 42 anos" at bounding box center [195, 516] width 181 height 16
drag, startPoint x: 348, startPoint y: 420, endPoint x: 98, endPoint y: 432, distance: 249.3
click at [98, 432] on div "[PERSON_NAME] [PERSON_NAME] [PERSON_NAME] CNS: 898 0041 5089 7249 , 12 anos" at bounding box center [325, 431] width 544 height 51
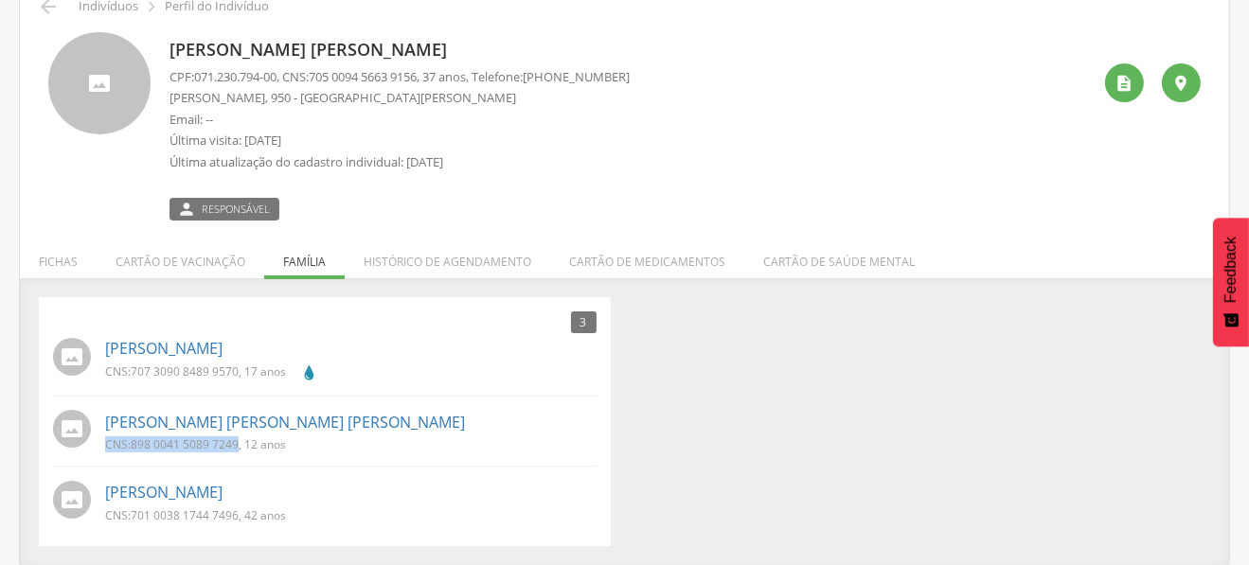
drag, startPoint x: 103, startPoint y: 439, endPoint x: 237, endPoint y: 446, distance: 133.7
click at [237, 446] on div "[PERSON_NAME] [PERSON_NAME] [PERSON_NAME] CNS: 898 0041 5089 7249 , 12 anos" at bounding box center [325, 431] width 544 height 51
click at [817, 507] on div "3 Nenhum outro membro da família cadastrado. [PERSON_NAME] CNS: 707 3090 8489 9…" at bounding box center [625, 422] width 1200 height 250
